Goal: Task Accomplishment & Management: Manage account settings

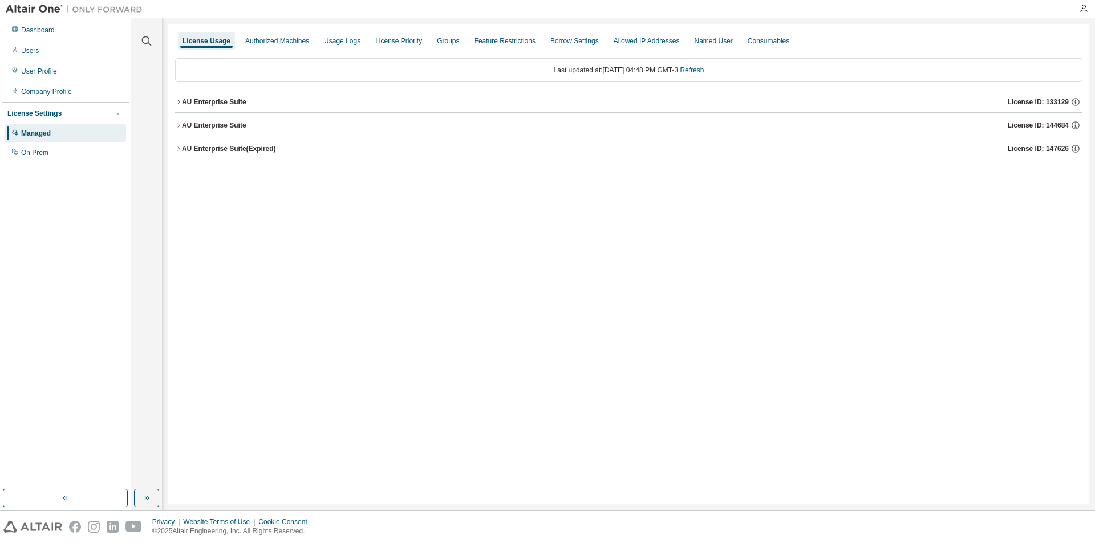
click at [174, 99] on div "License Usage Authorized Machines Usage Logs License Priority Groups Feature Re…" at bounding box center [628, 264] width 921 height 481
click at [180, 99] on icon "button" at bounding box center [178, 102] width 7 height 7
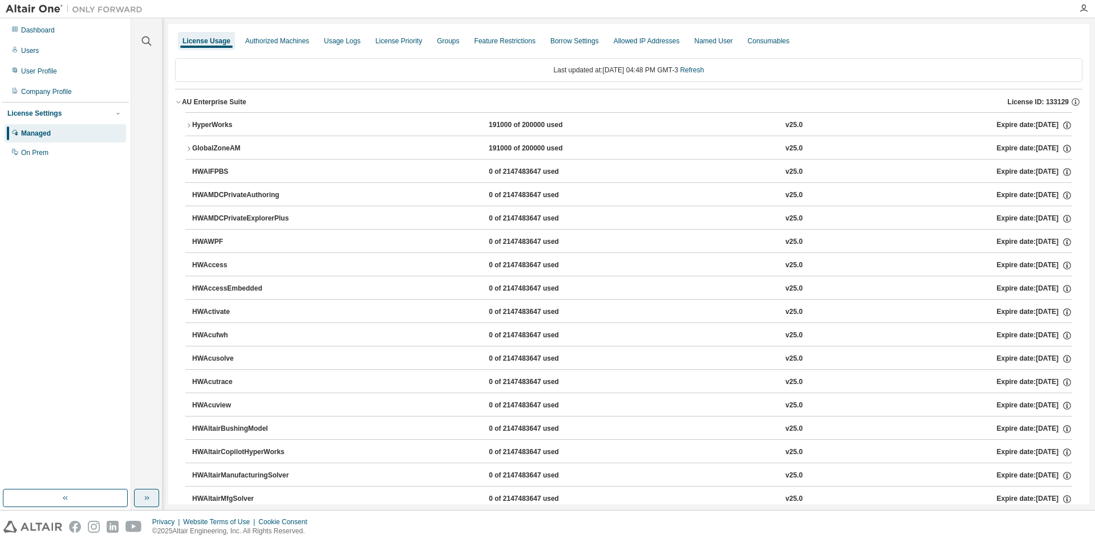
click at [146, 502] on icon "button" at bounding box center [146, 498] width 9 height 9
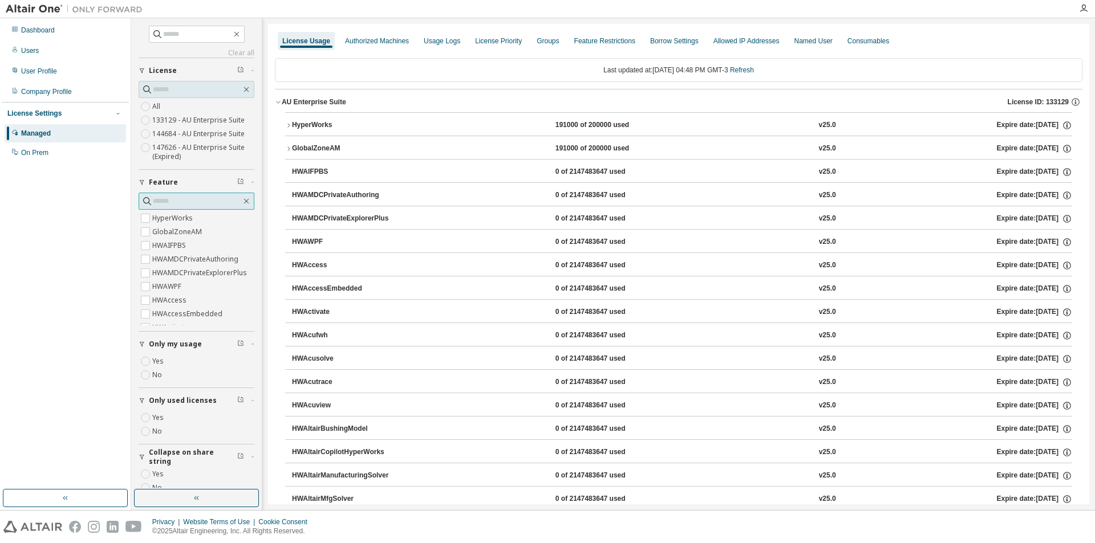
click at [169, 197] on input "text" at bounding box center [197, 201] width 88 height 11
type input "*"
type input "********"
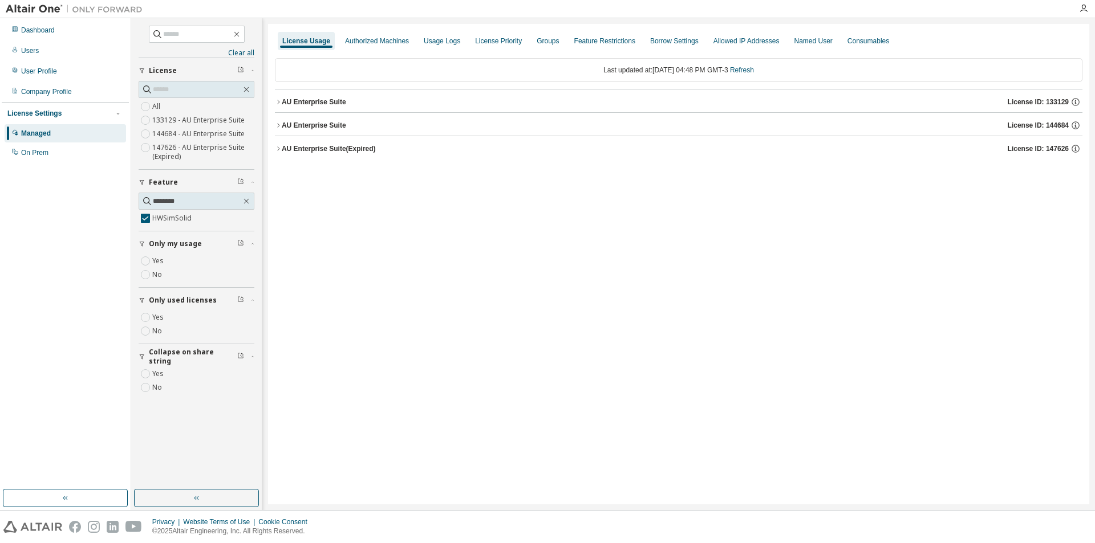
click at [280, 126] on icon "button" at bounding box center [278, 125] width 7 height 7
click at [279, 102] on icon "button" at bounding box center [278, 102] width 7 height 7
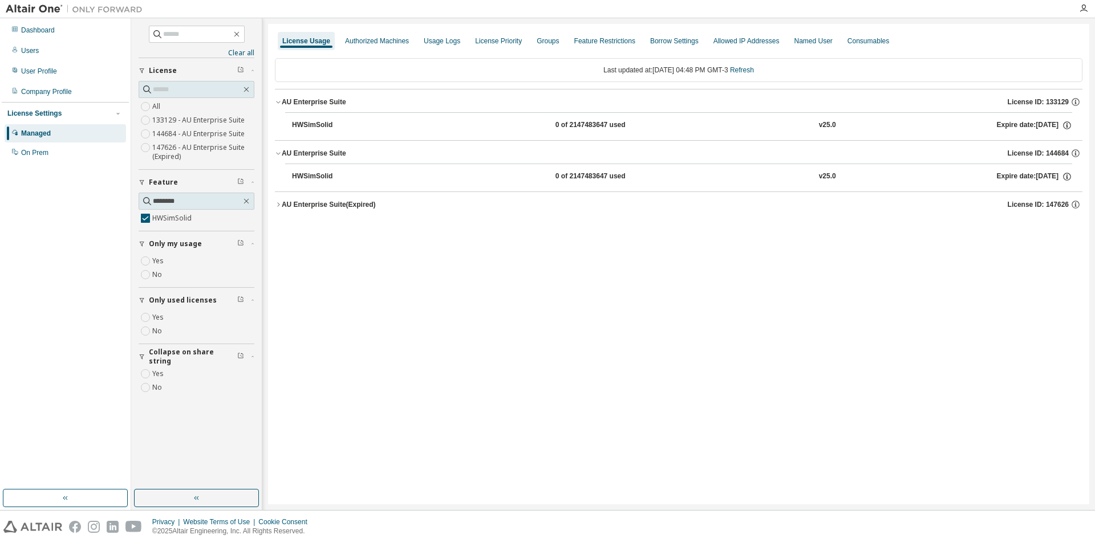
click at [275, 210] on button "AU Enterprise Suite (Expired) License ID: 147626" at bounding box center [678, 204] width 807 height 25
click at [666, 437] on div "License Usage Authorized Machines Usage Logs License Priority Groups Feature Re…" at bounding box center [678, 264] width 821 height 481
